Goal: Use online tool/utility: Use online tool/utility

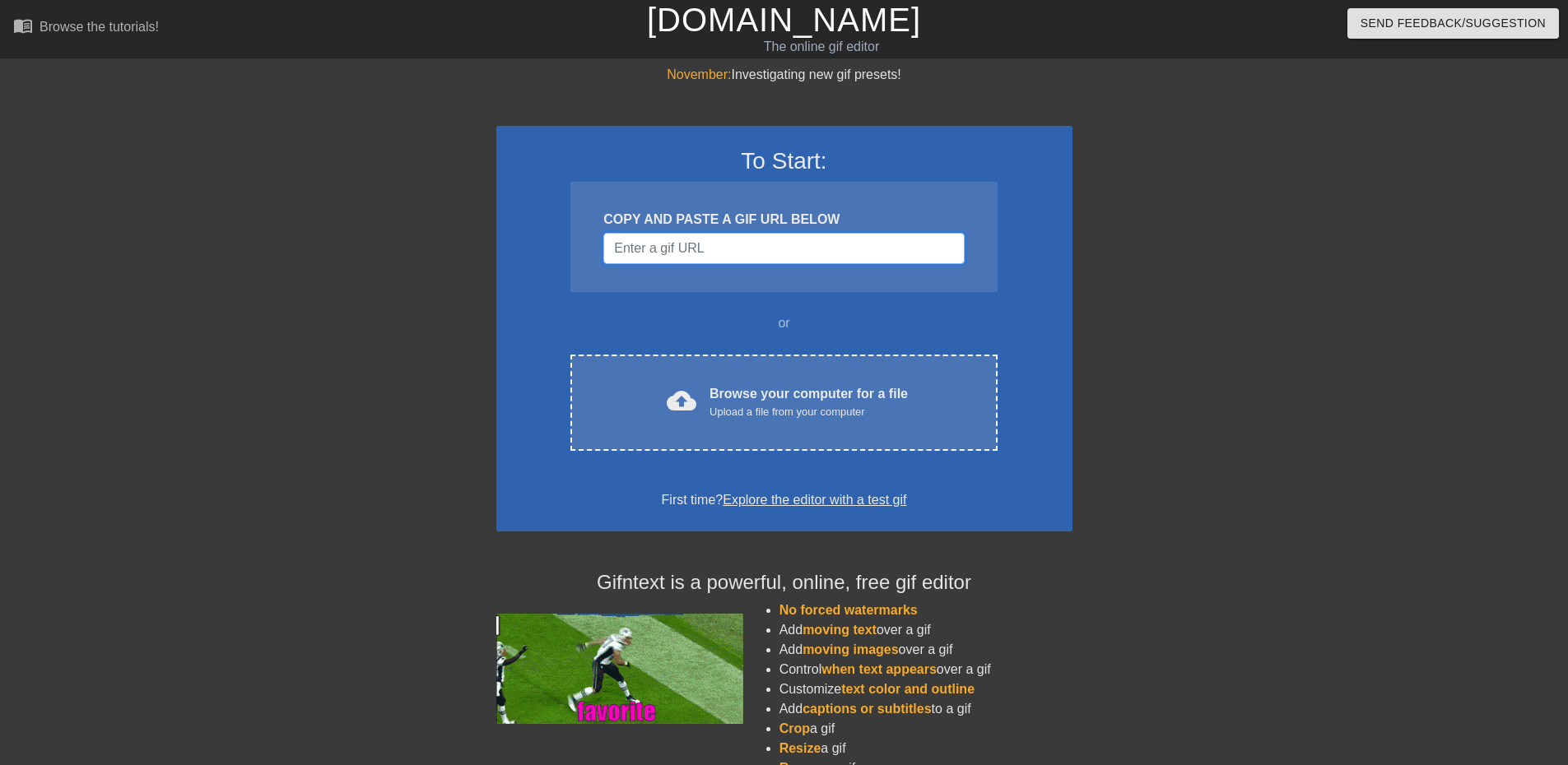
click at [779, 248] on input "Username" at bounding box center [783, 248] width 361 height 32
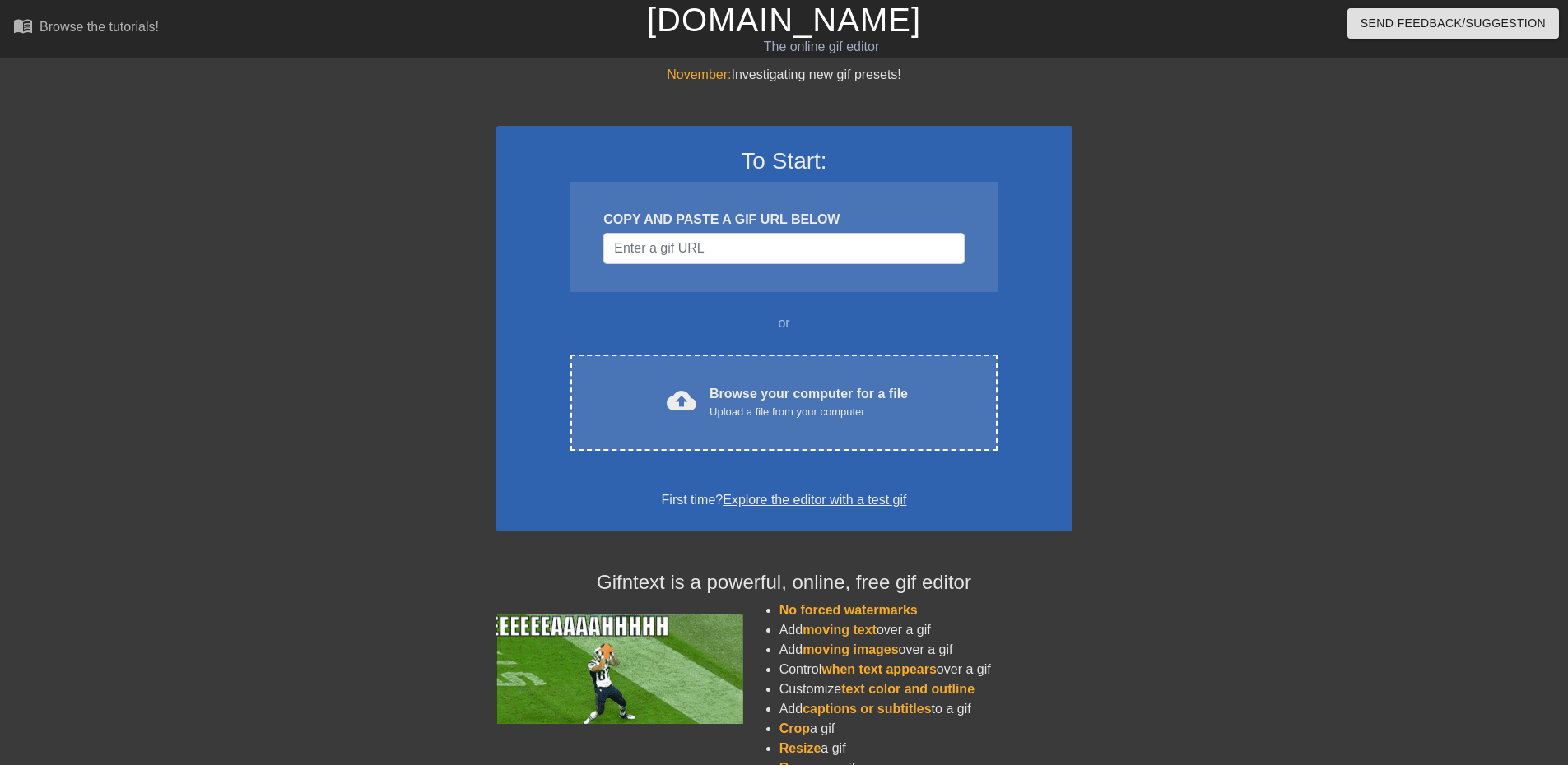
click at [738, 456] on div "To Start: COPY AND PASTE A GIF URL BELOW or cloud_upload Browse your computer f…" at bounding box center [784, 329] width 576 height 406
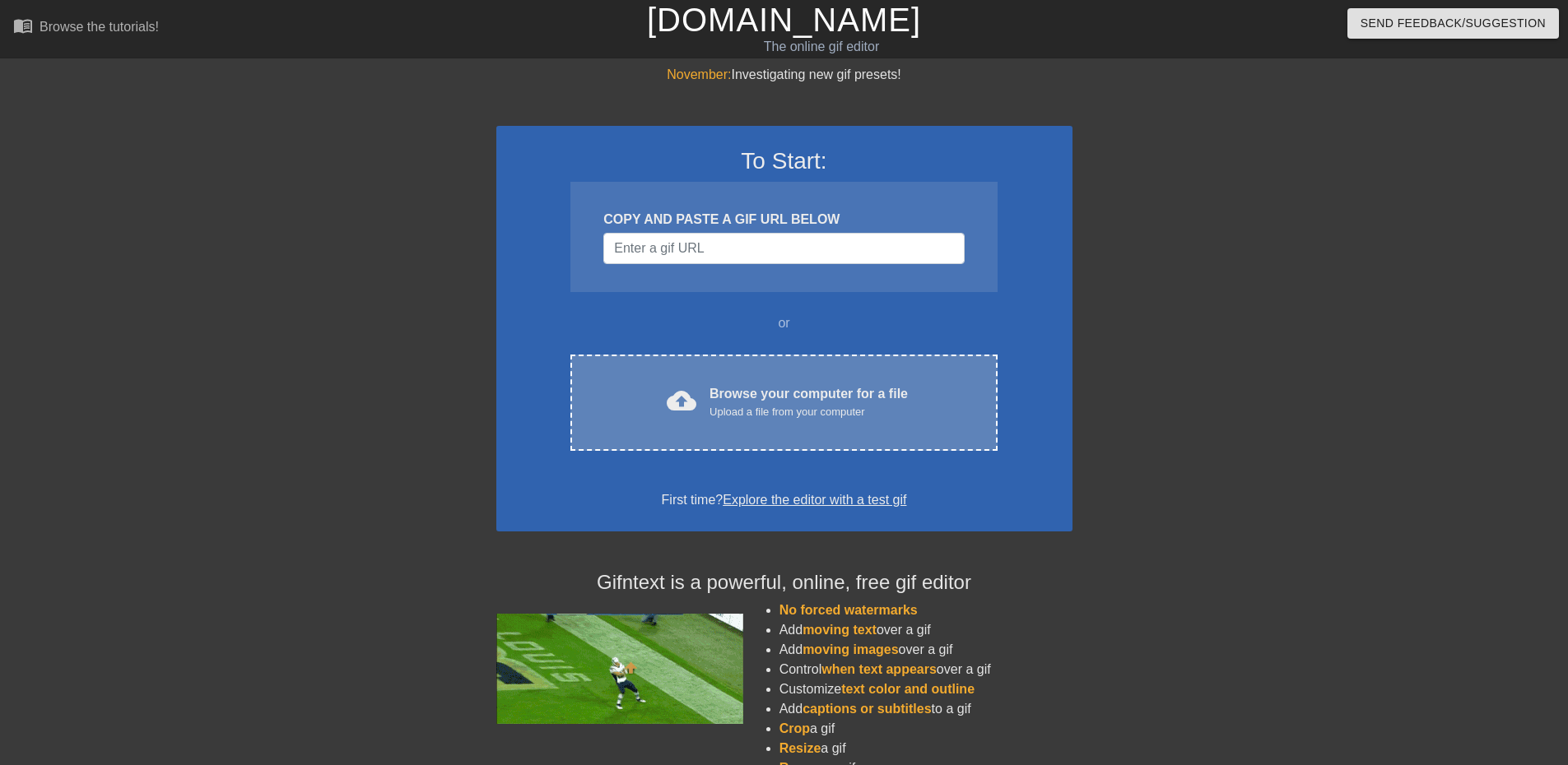
click at [735, 428] on div "cloud_upload Browse your computer for a file Upload a file from your computer C…" at bounding box center [784, 403] width 427 height 96
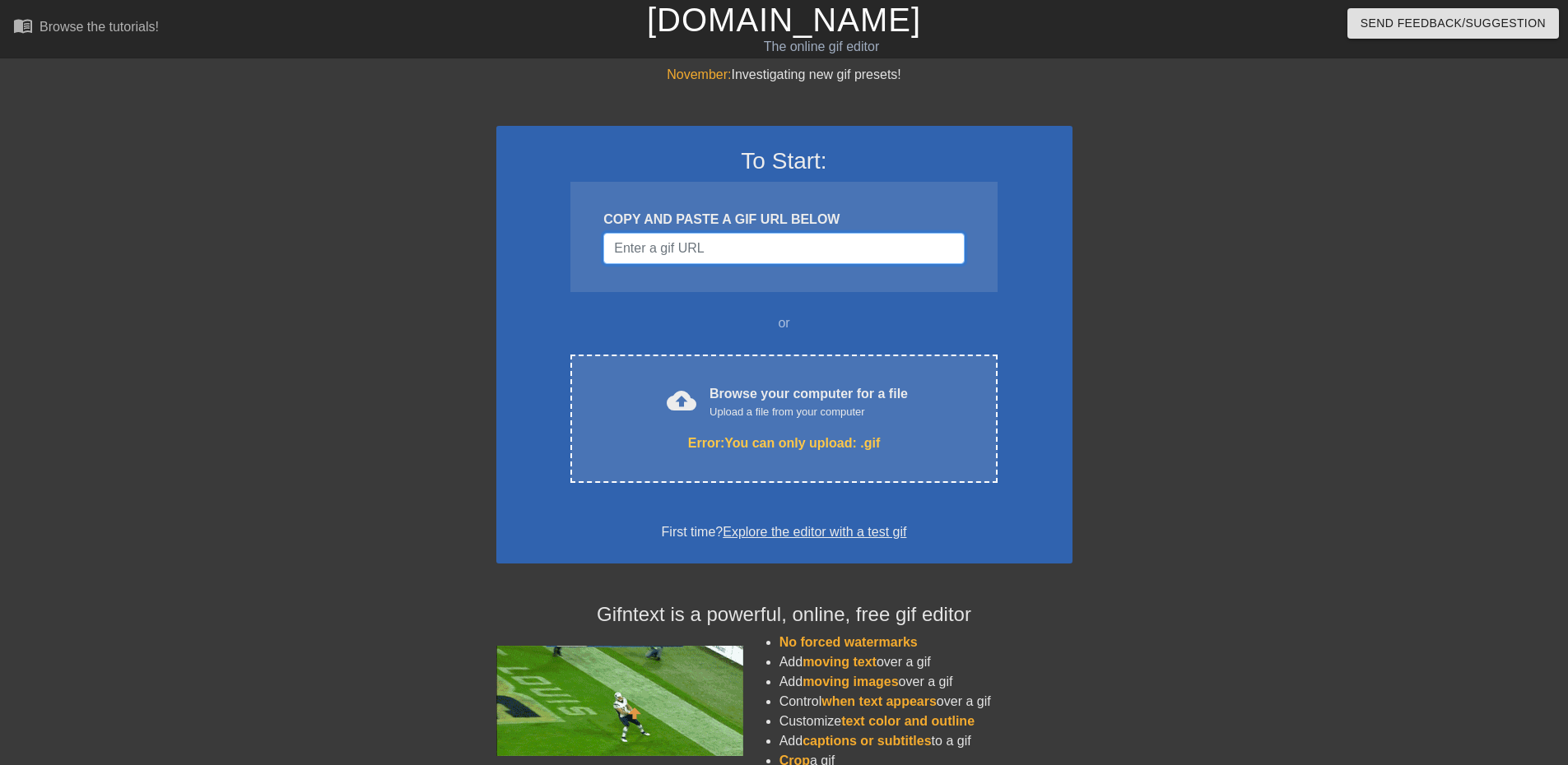
click at [723, 237] on input "Username" at bounding box center [783, 248] width 361 height 32
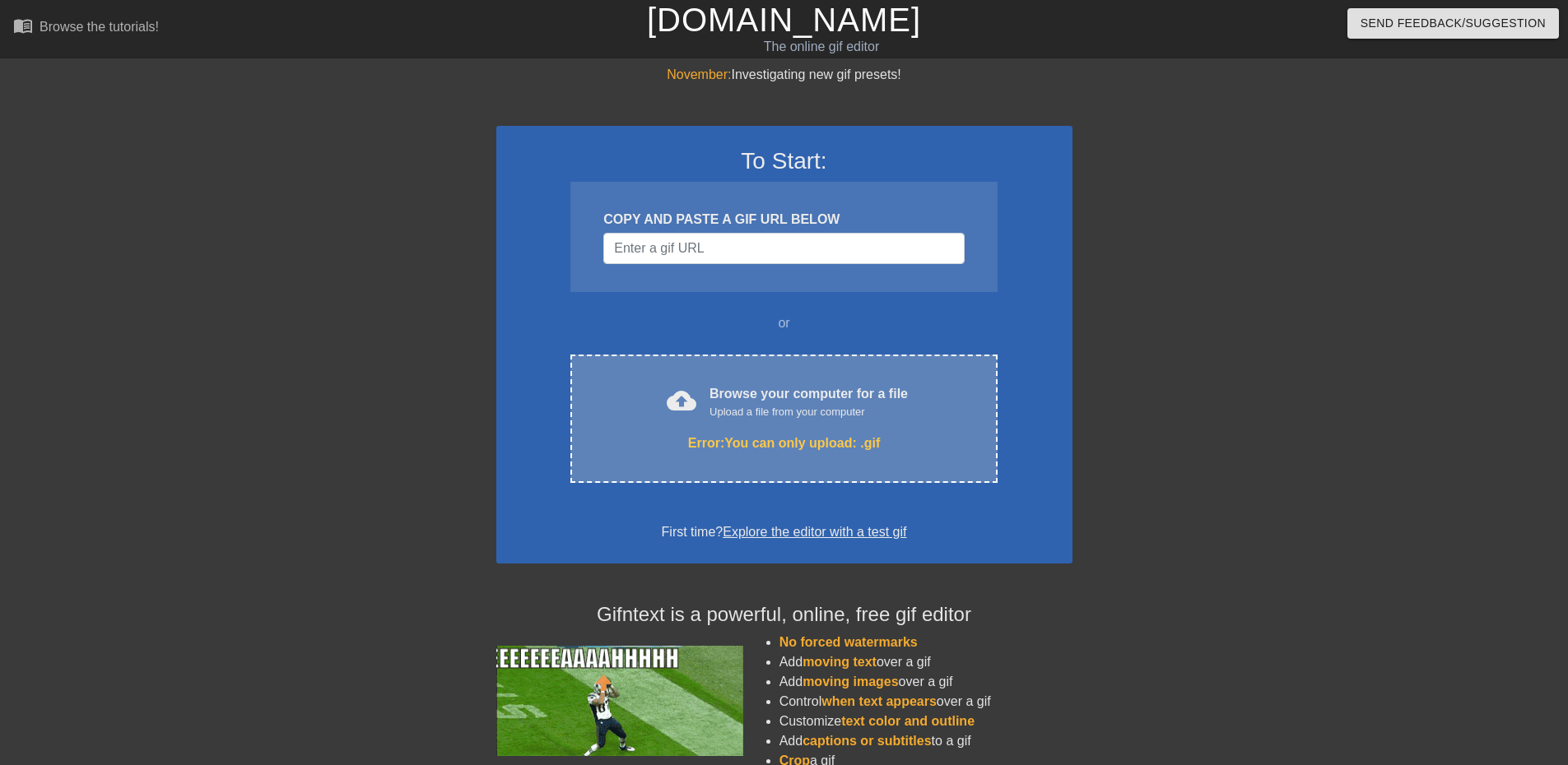
click at [930, 409] on div "cloud_upload Browse your computer for a file Upload a file from your computer" at bounding box center [783, 403] width 357 height 37
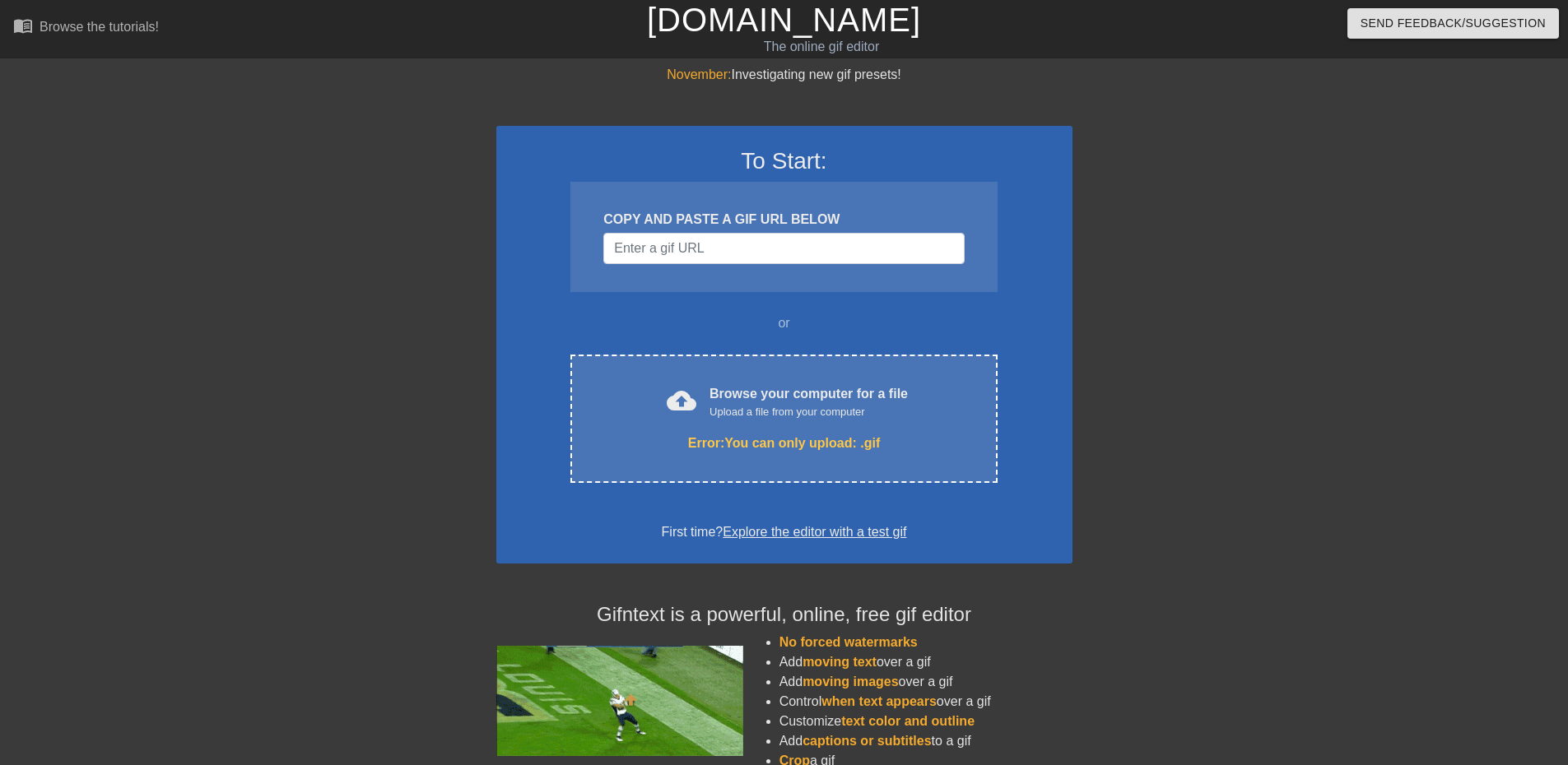
click at [1293, 547] on div at bounding box center [1215, 311] width 247 height 494
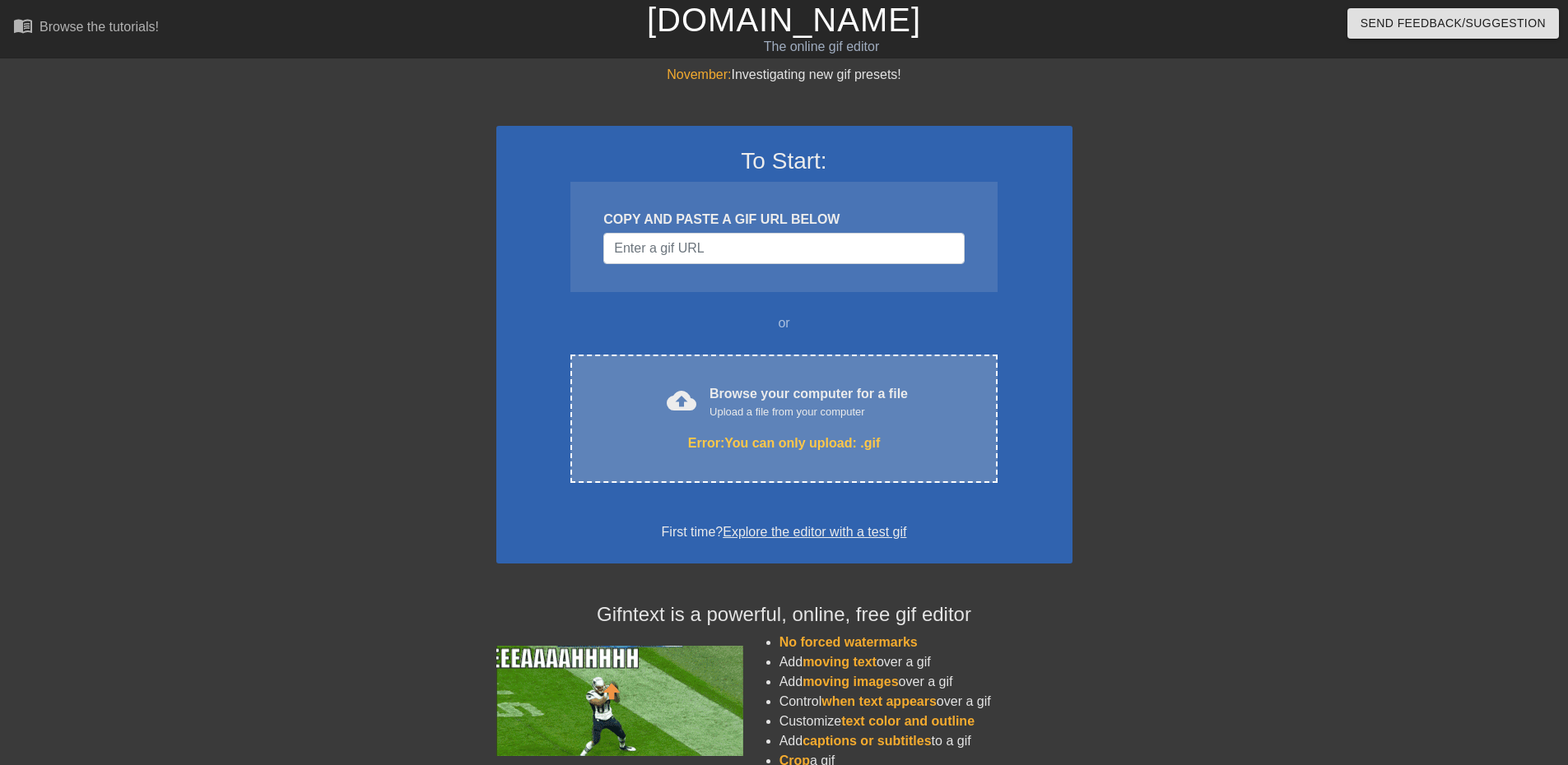
click at [798, 446] on div "Error: You can only upload: .gif" at bounding box center [783, 443] width 357 height 20
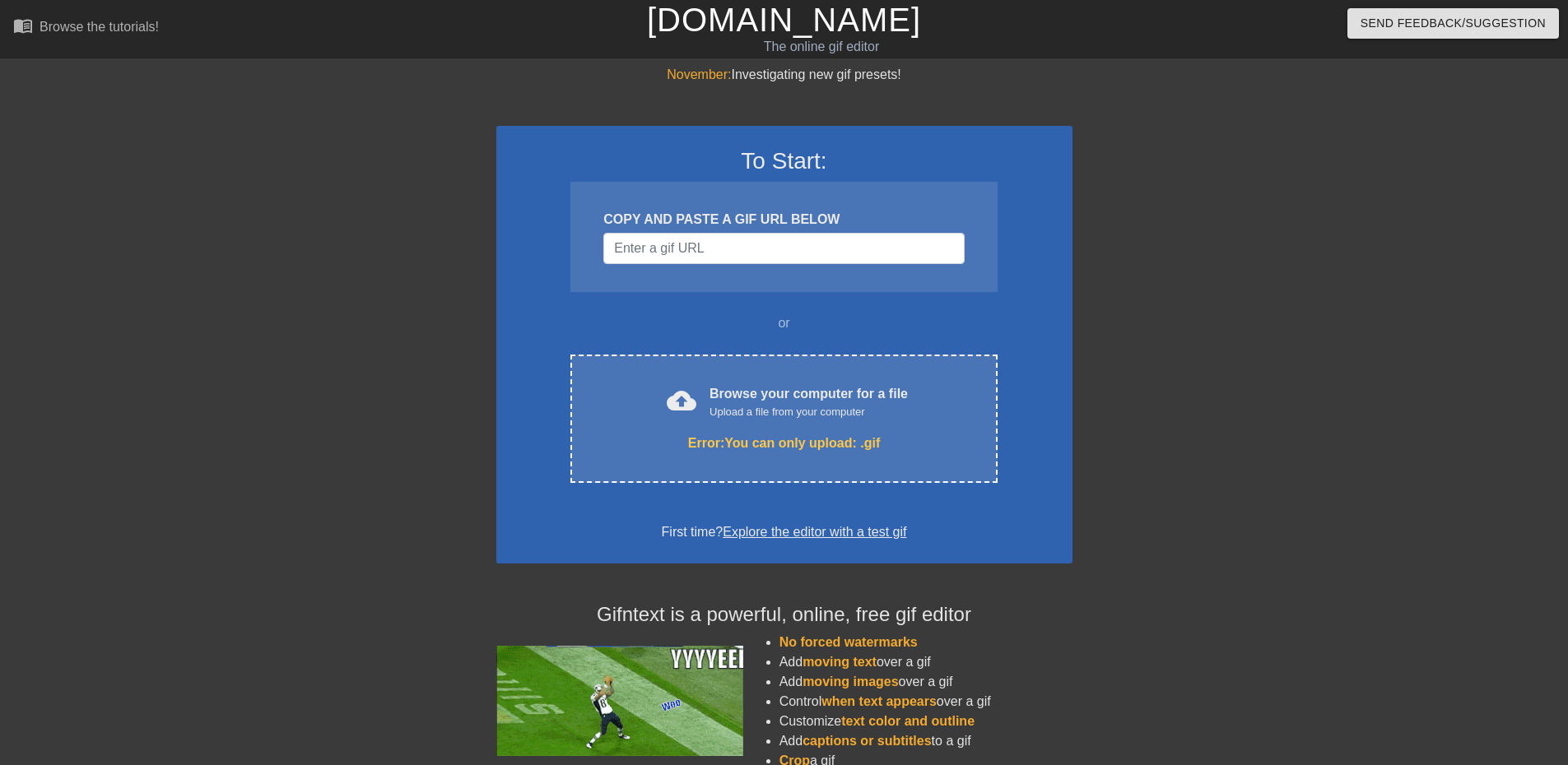
click at [769, 323] on div "or" at bounding box center [784, 323] width 491 height 20
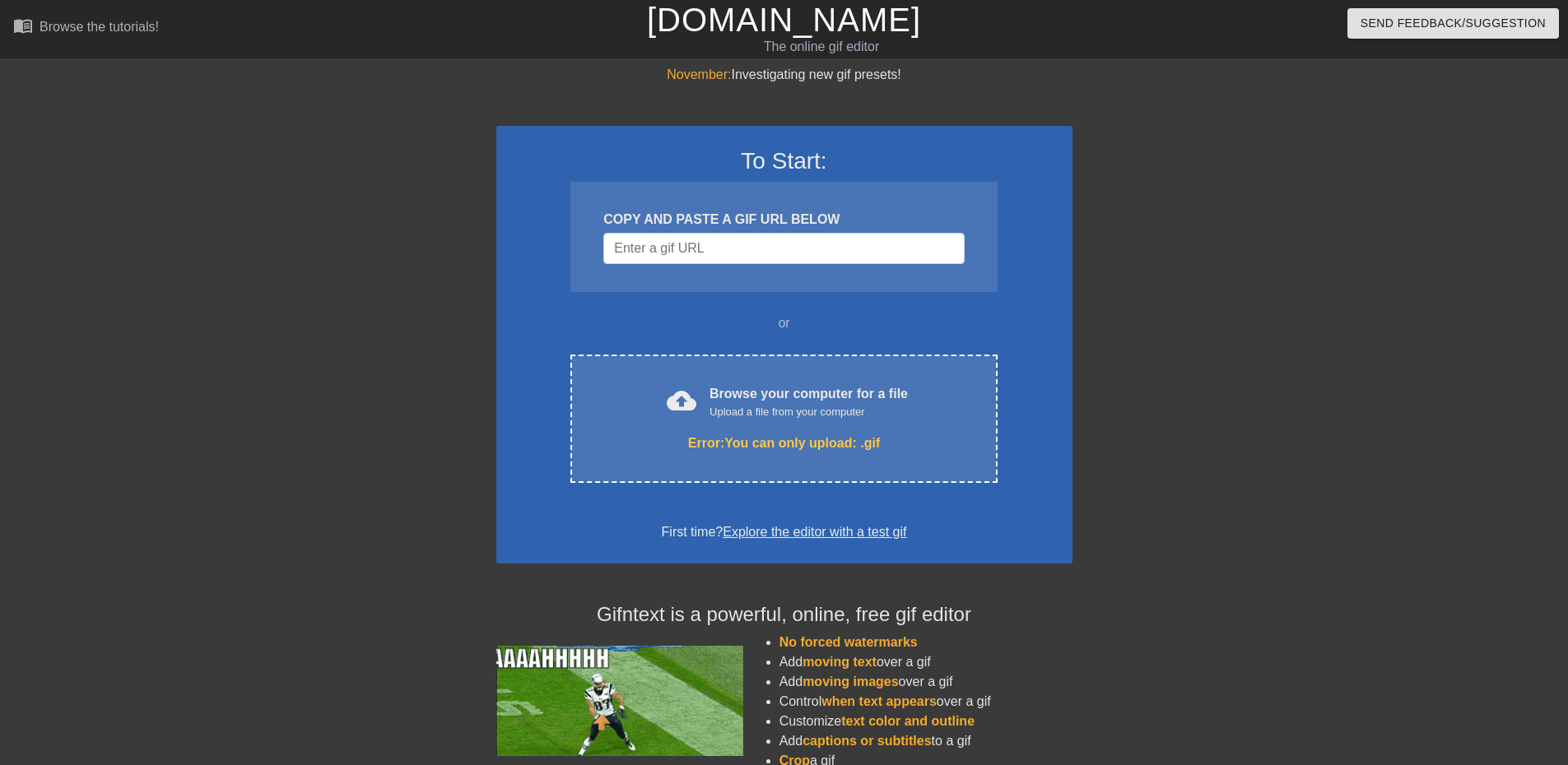
drag, startPoint x: 773, startPoint y: 320, endPoint x: 832, endPoint y: 319, distance: 59.0
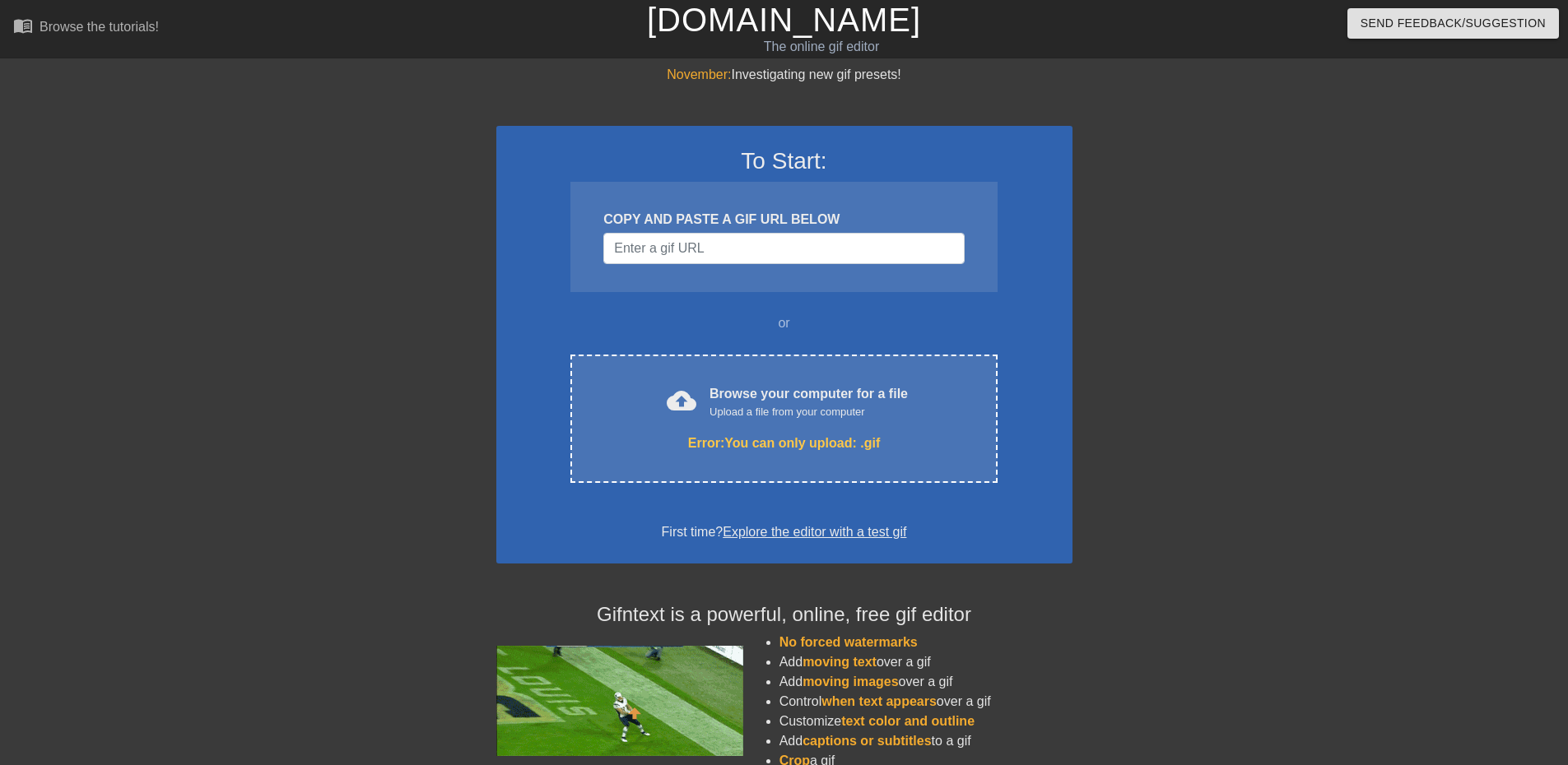
click at [780, 320] on div "or" at bounding box center [784, 323] width 491 height 20
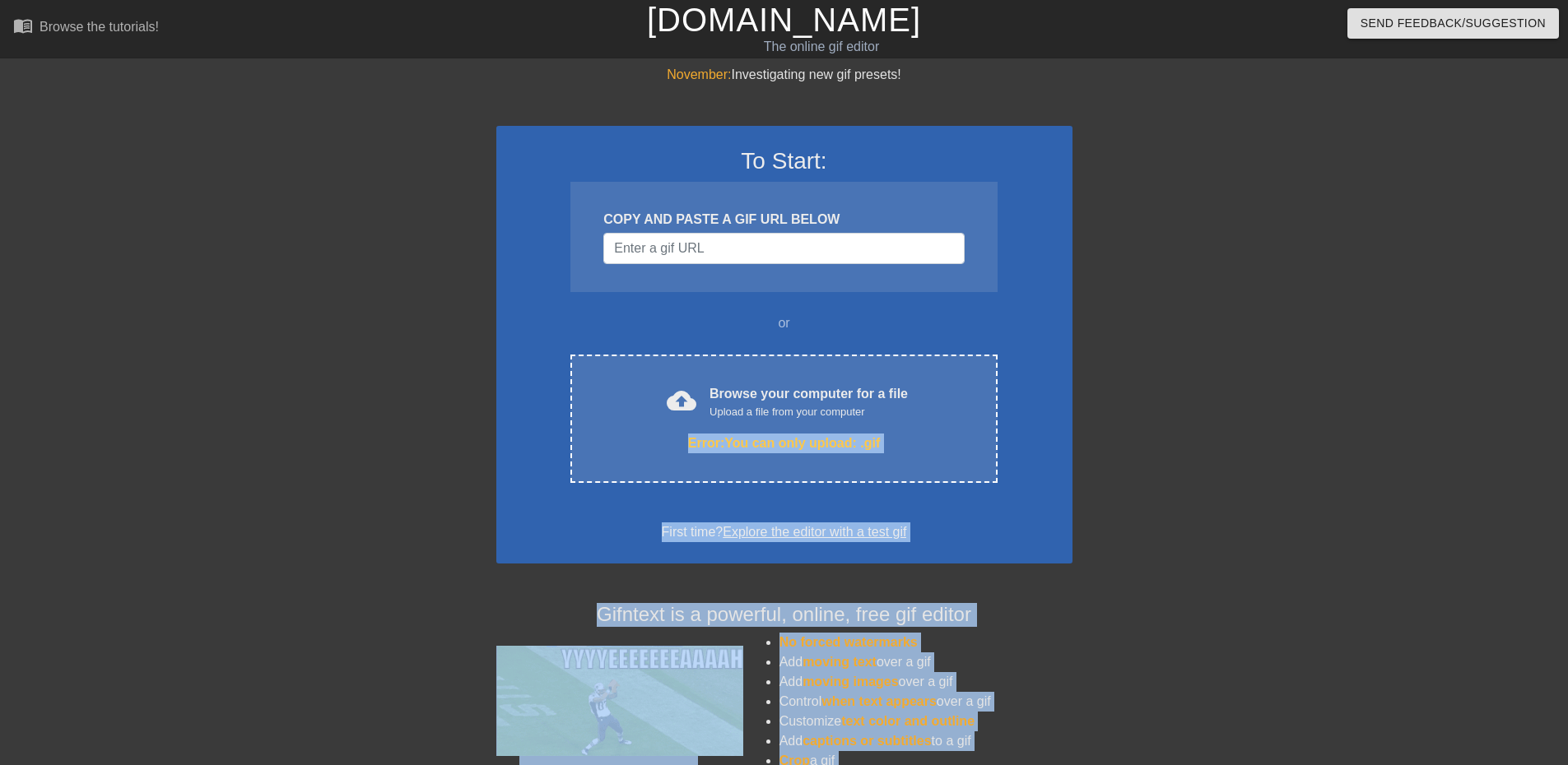
drag, startPoint x: 1124, startPoint y: 378, endPoint x: 1153, endPoint y: 384, distance: 29.6
click at [1153, 384] on div "November: Investigating new gif presets! To Start: COPY AND PASTE A GIF URL BEL…" at bounding box center [784, 484] width 1568 height 837
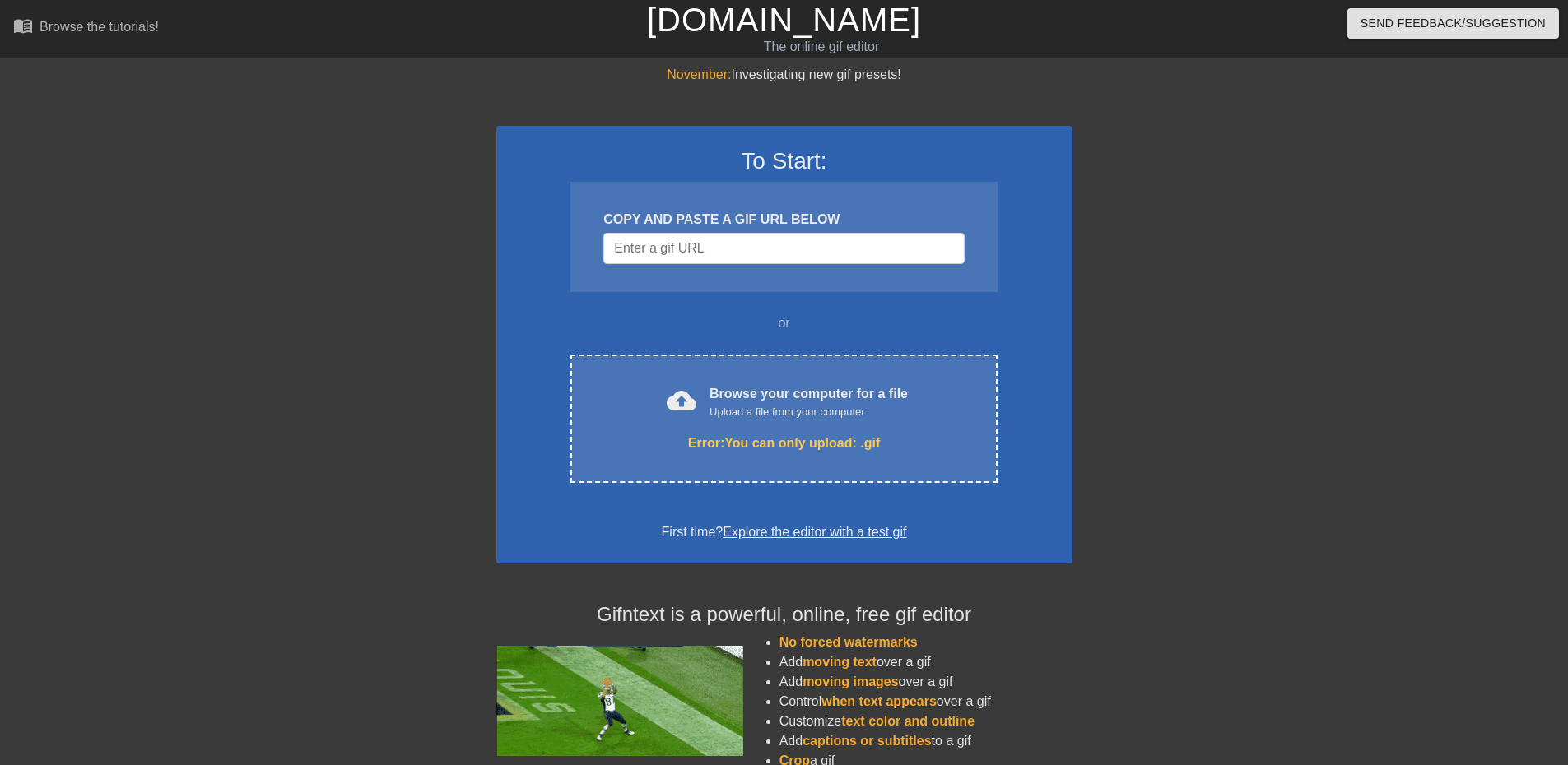
drag, startPoint x: 1230, startPoint y: 407, endPoint x: 1240, endPoint y: 412, distance: 11.2
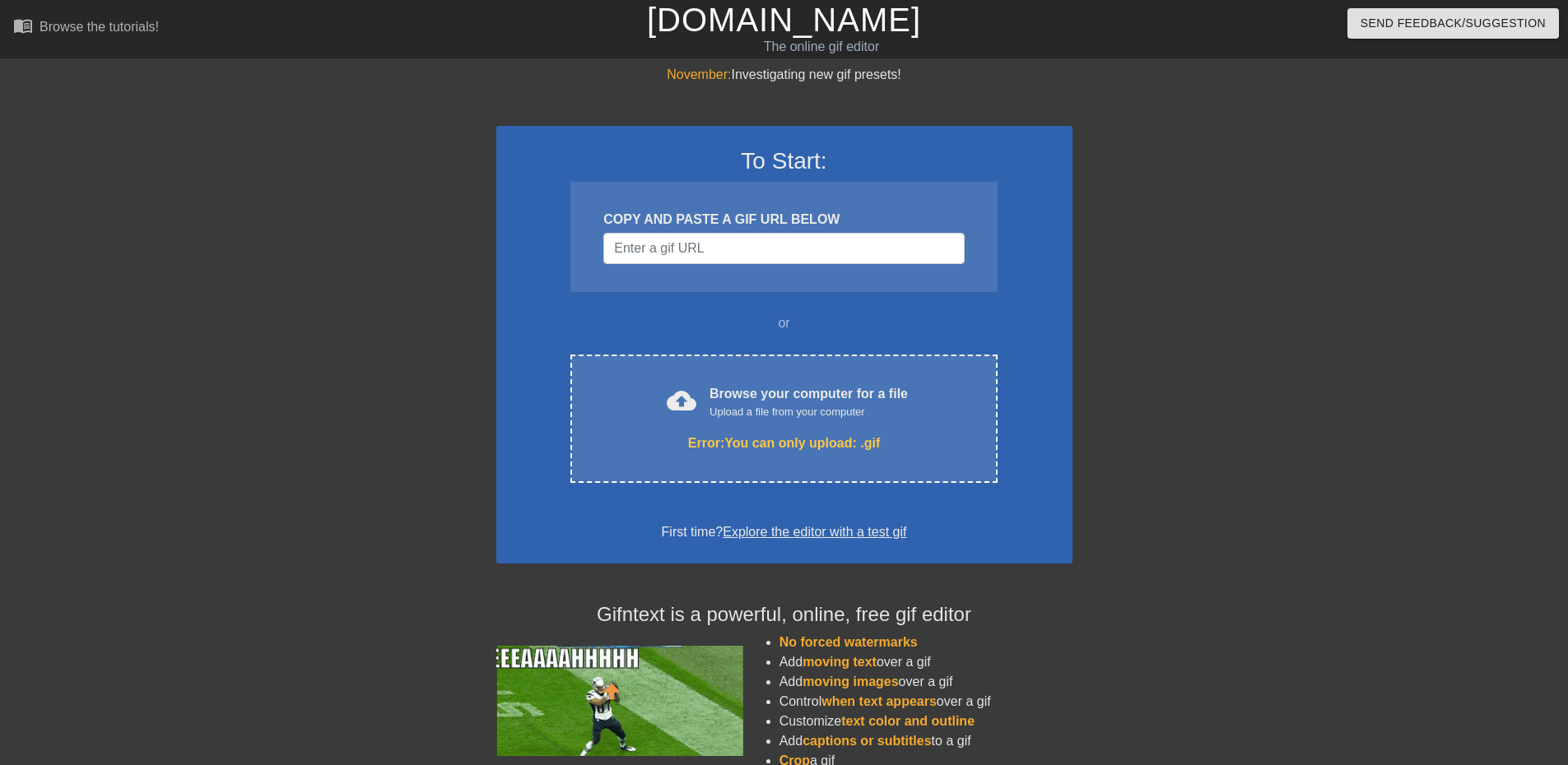
click at [1240, 412] on div at bounding box center [1215, 311] width 247 height 494
